Goal: Task Accomplishment & Management: Use online tool/utility

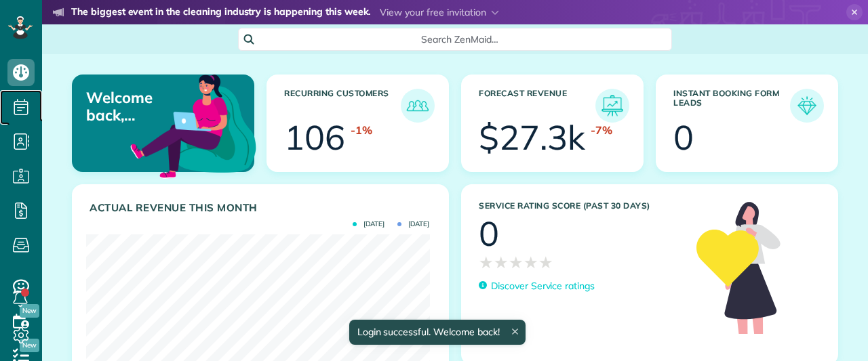
click at [27, 121] on span "Scheduling" at bounding box center [20, 121] width 27 height 1
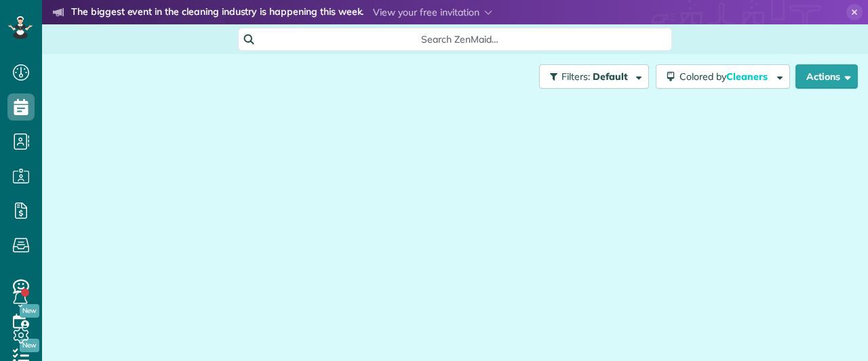
scroll to position [5, 5]
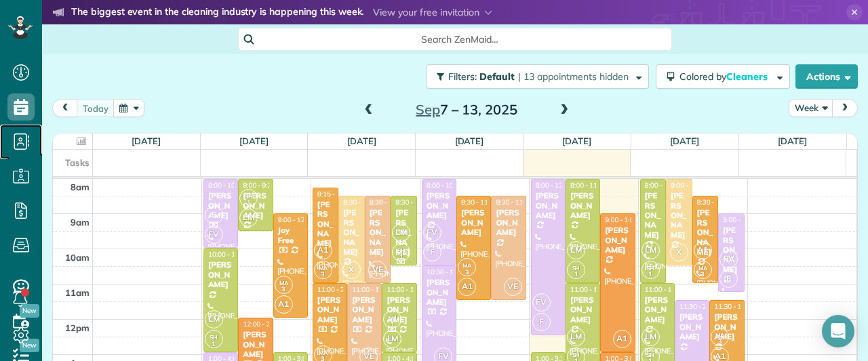
click at [32, 130] on icon at bounding box center [20, 141] width 27 height 27
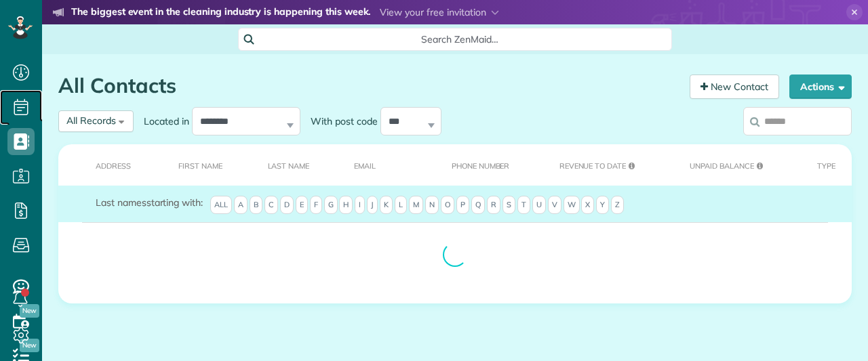
click at [26, 121] on span "Scheduling" at bounding box center [20, 121] width 27 height 1
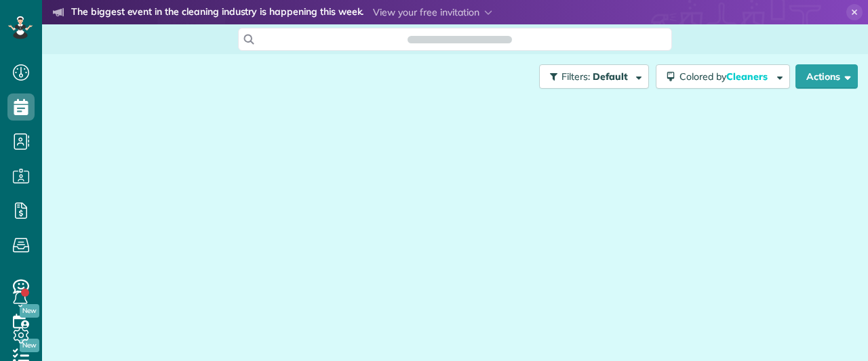
scroll to position [5, 5]
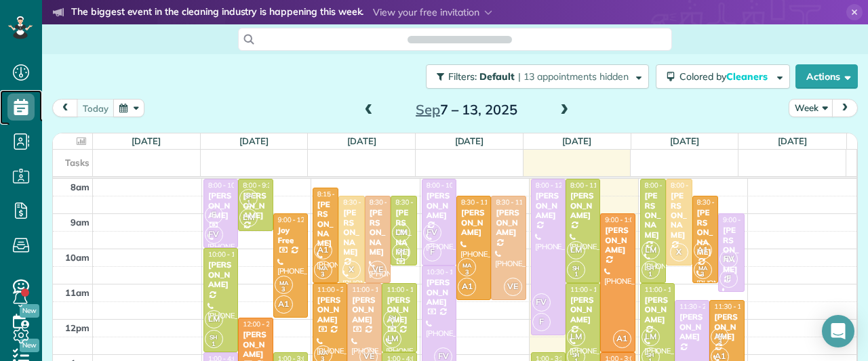
click at [23, 115] on icon at bounding box center [20, 107] width 27 height 27
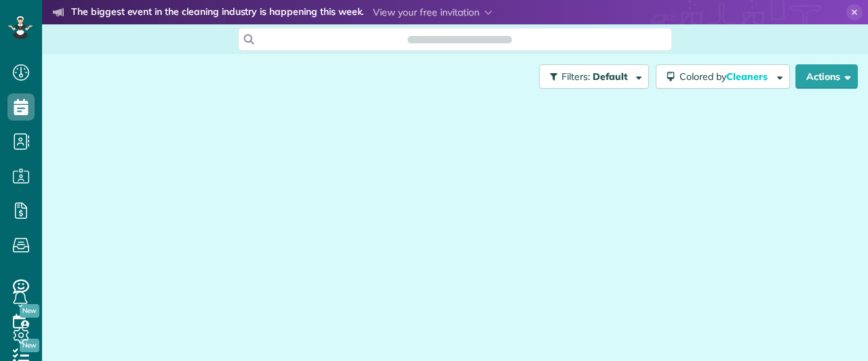
click at [76, 163] on div at bounding box center [454, 229] width 805 height 260
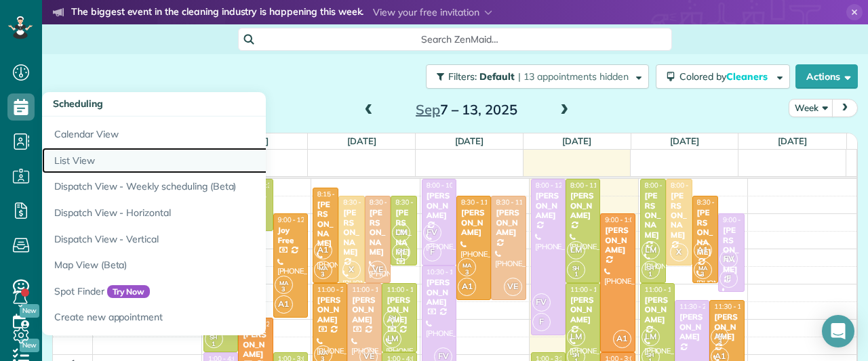
click at [68, 165] on link "List View" at bounding box center [211, 161] width 339 height 26
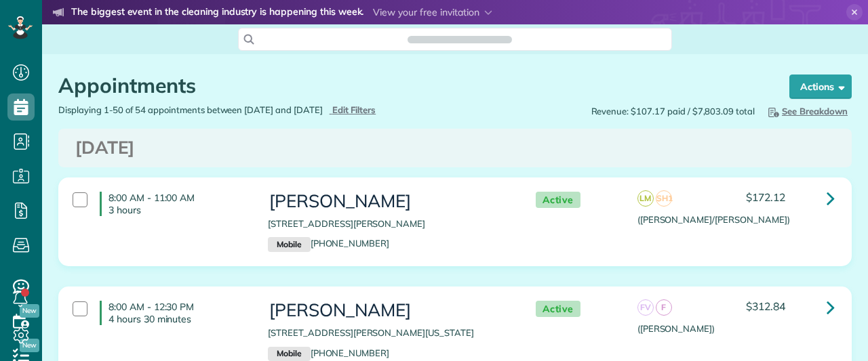
scroll to position [5, 5]
click at [827, 311] on icon at bounding box center [830, 308] width 8 height 24
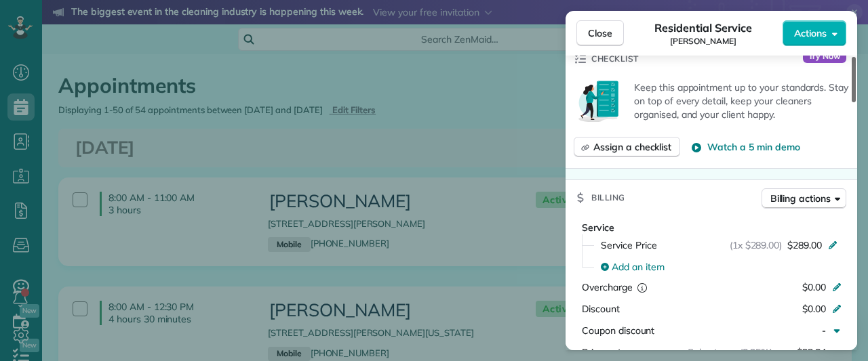
scroll to position [524, 0]
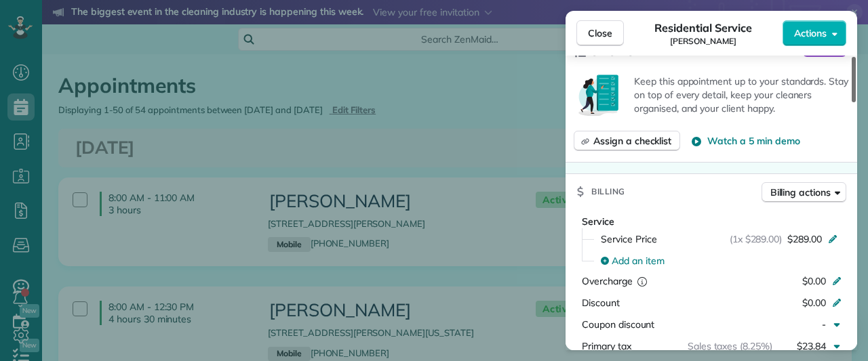
drag, startPoint x: 854, startPoint y: 94, endPoint x: 845, endPoint y: 174, distance: 81.1
click at [851, 102] on div at bounding box center [853, 79] width 4 height 45
click at [598, 21] on button "Close" at bounding box center [599, 33] width 47 height 26
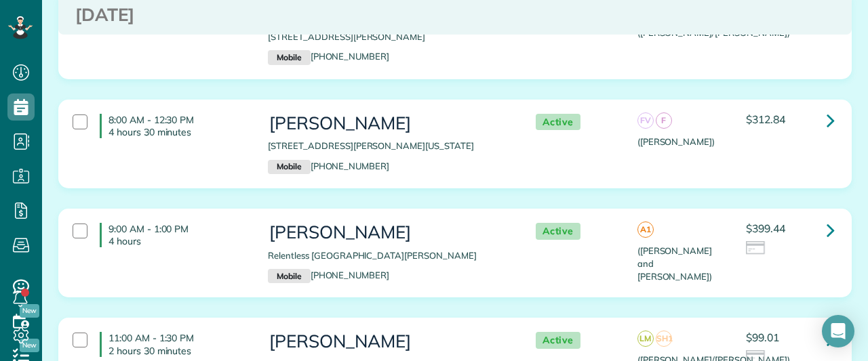
scroll to position [249, 0]
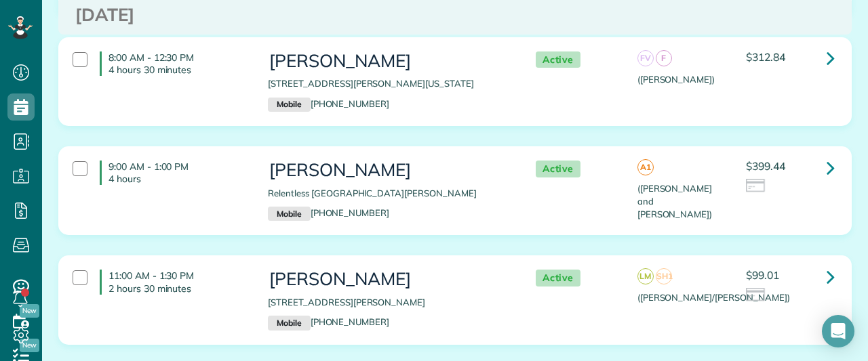
click at [394, 187] on p "Relentless [GEOGRAPHIC_DATA][PERSON_NAME]" at bounding box center [388, 193] width 240 height 13
click at [434, 302] on p "[STREET_ADDRESS][PERSON_NAME]" at bounding box center [388, 302] width 240 height 13
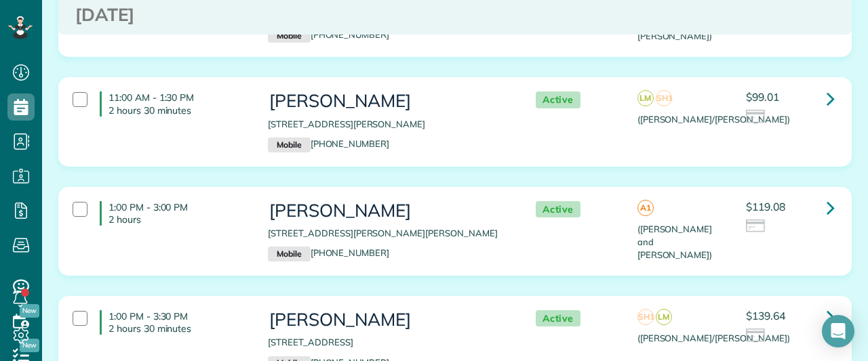
scroll to position [565, 0]
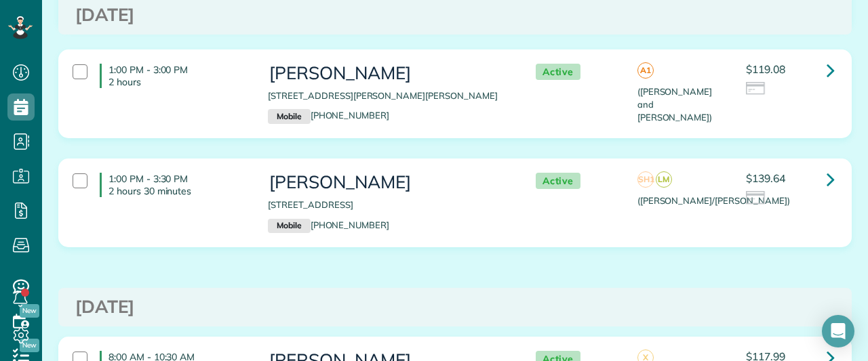
click at [426, 190] on div "Megan Harvill 24 Gannet Hollow Place Spring TX 77381 Mobile (951) 347-3776" at bounding box center [388, 203] width 240 height 60
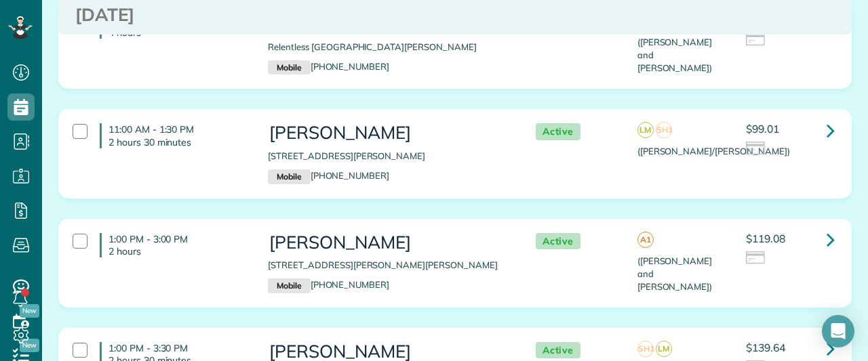
scroll to position [0, 0]
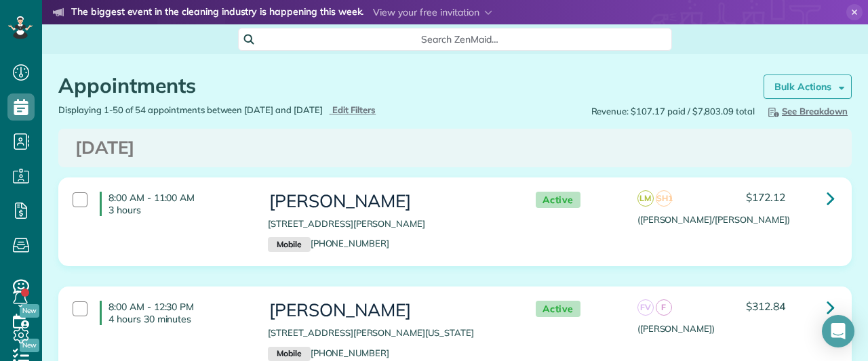
click at [807, 83] on strong "Bulk Actions" at bounding box center [802, 87] width 57 height 12
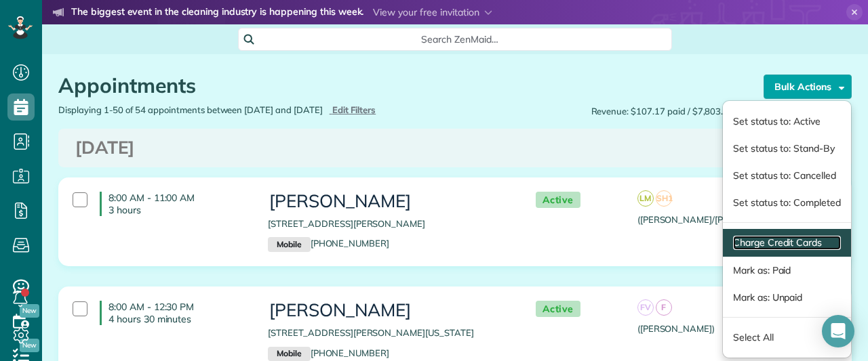
click at [789, 243] on link "Charge Credit Cards" at bounding box center [787, 243] width 108 height 14
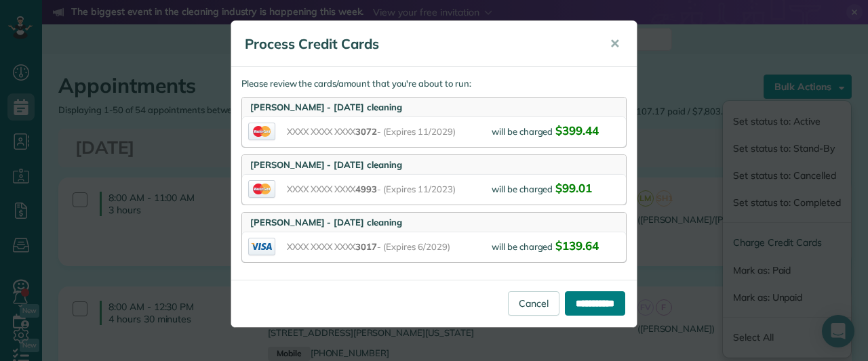
click at [592, 310] on input "**********" at bounding box center [595, 303] width 60 height 24
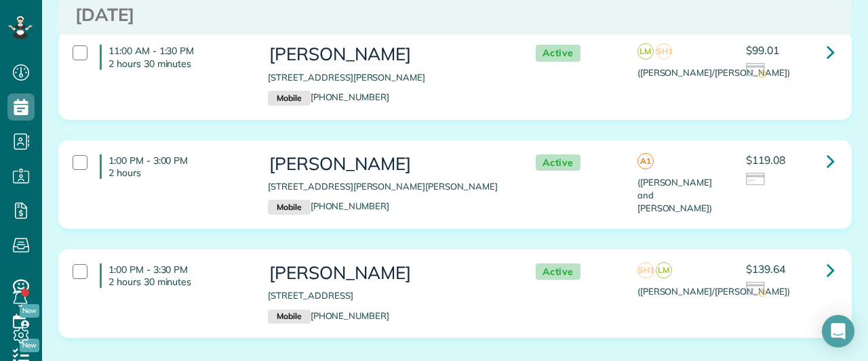
scroll to position [475, 0]
